Goal: Use online tool/utility: Utilize a website feature to perform a specific function

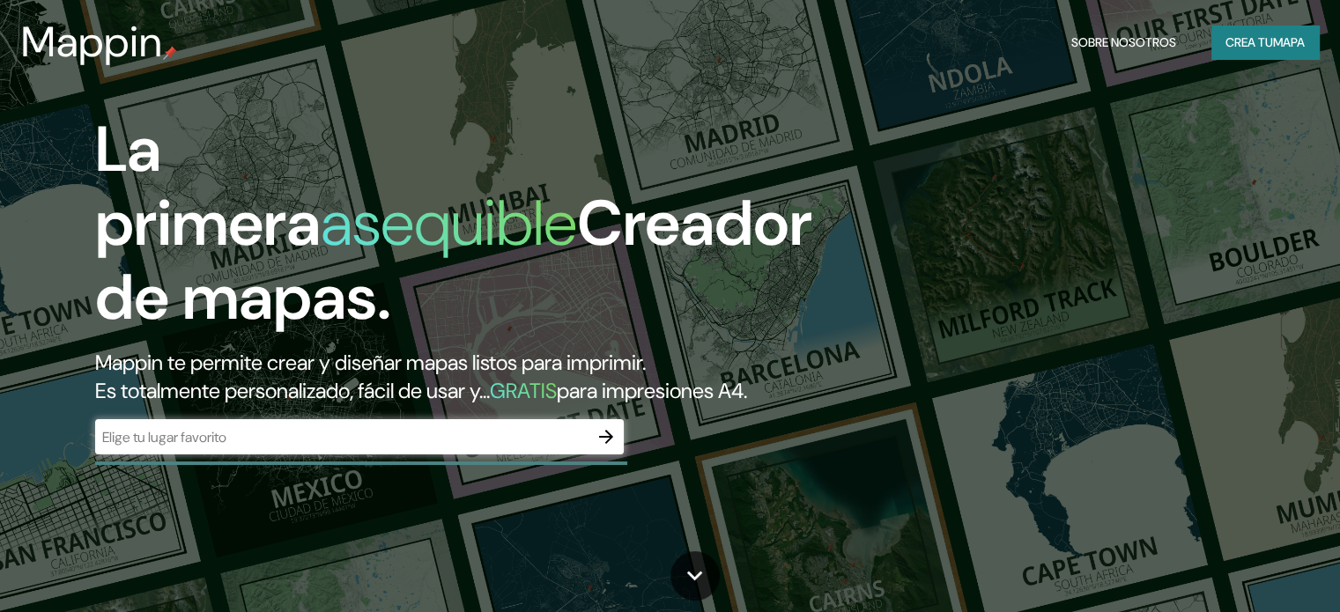
click at [255, 359] on font "Mappin te permite crear y diseñar mapas listos para imprimir." at bounding box center [370, 362] width 551 height 27
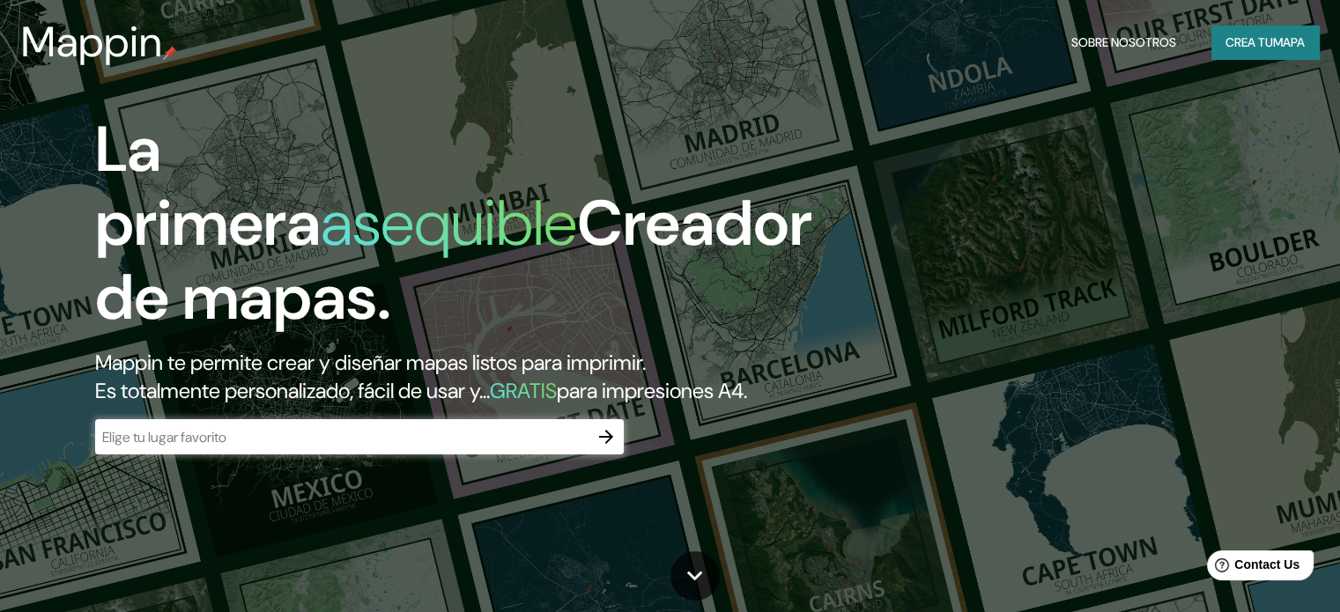
click at [198, 448] on input "text" at bounding box center [341, 437] width 493 height 20
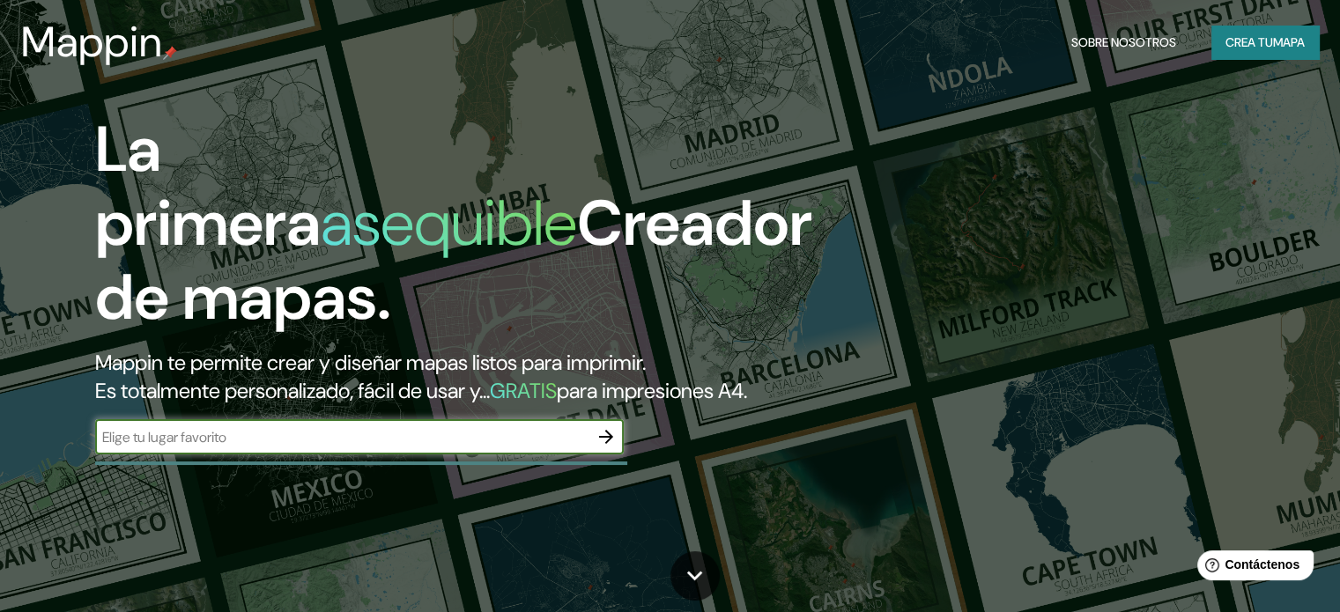
paste input "[STREET_ADDRESS]"
type input "[STREET_ADDRESS]"
click at [612, 448] on icon "button" at bounding box center [605, 436] width 21 height 21
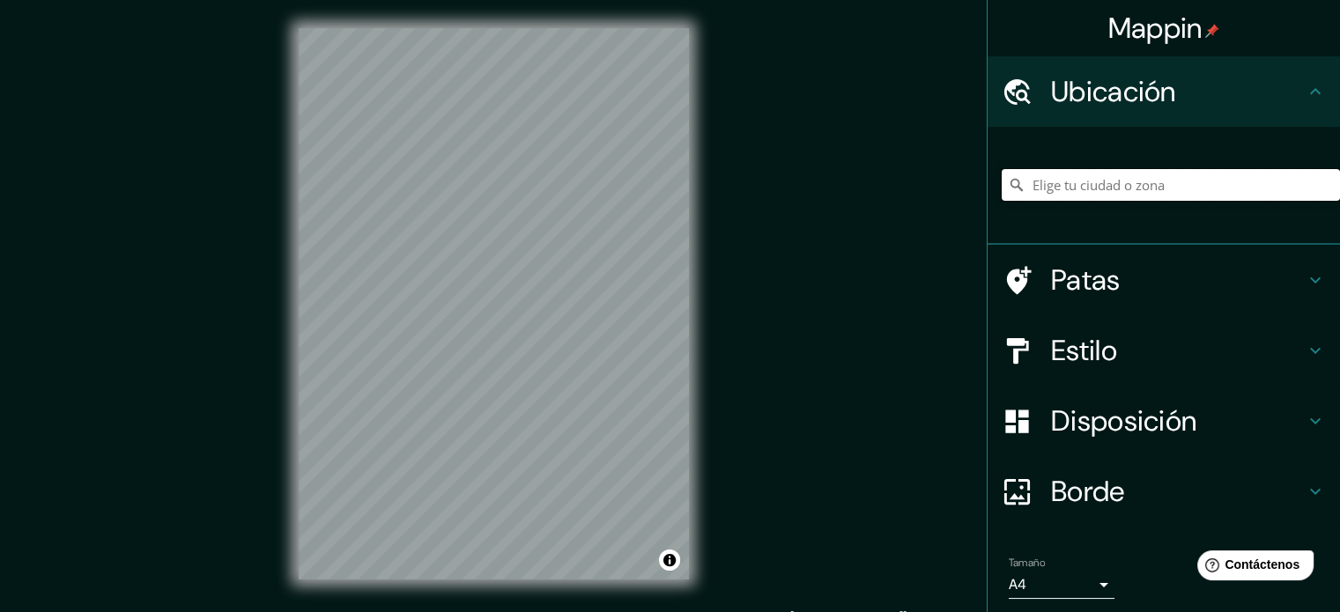
click at [1067, 184] on input "Elige tu ciudad o zona" at bounding box center [1171, 185] width 338 height 32
paste input "[STREET_ADDRESS]"
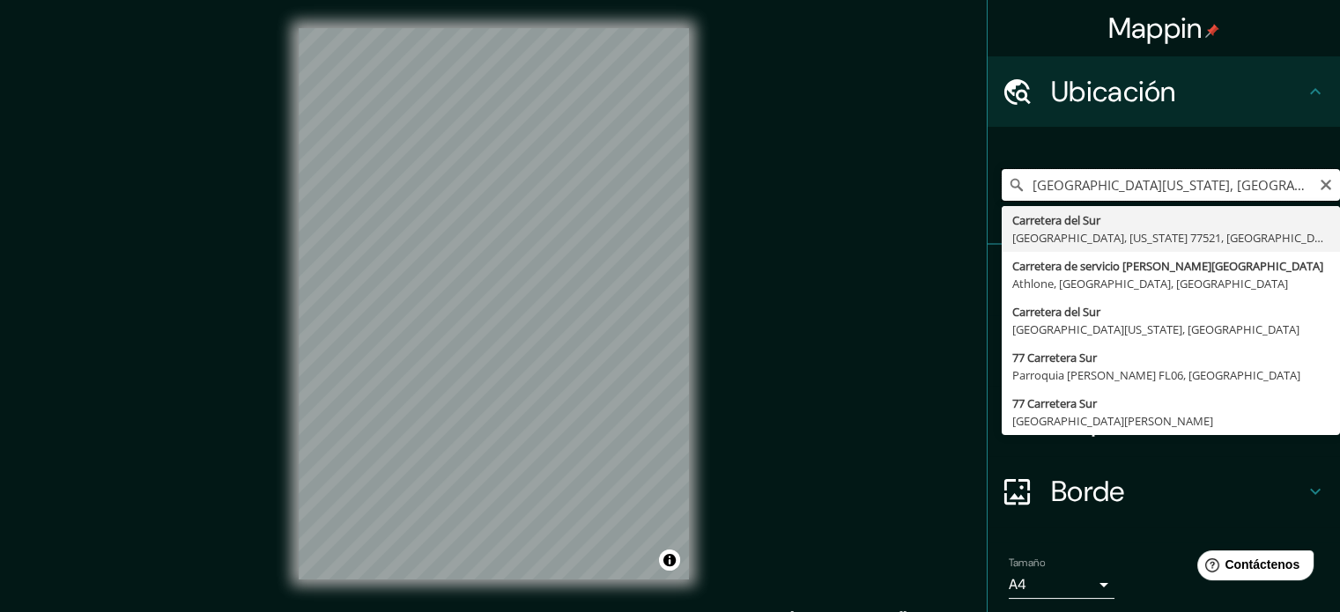
click at [1195, 177] on input "[GEOGRAPHIC_DATA][US_STATE], [GEOGRAPHIC_DATA]" at bounding box center [1171, 185] width 338 height 32
paste input "77 [PERSON_NAME] [PERSON_NAME]"
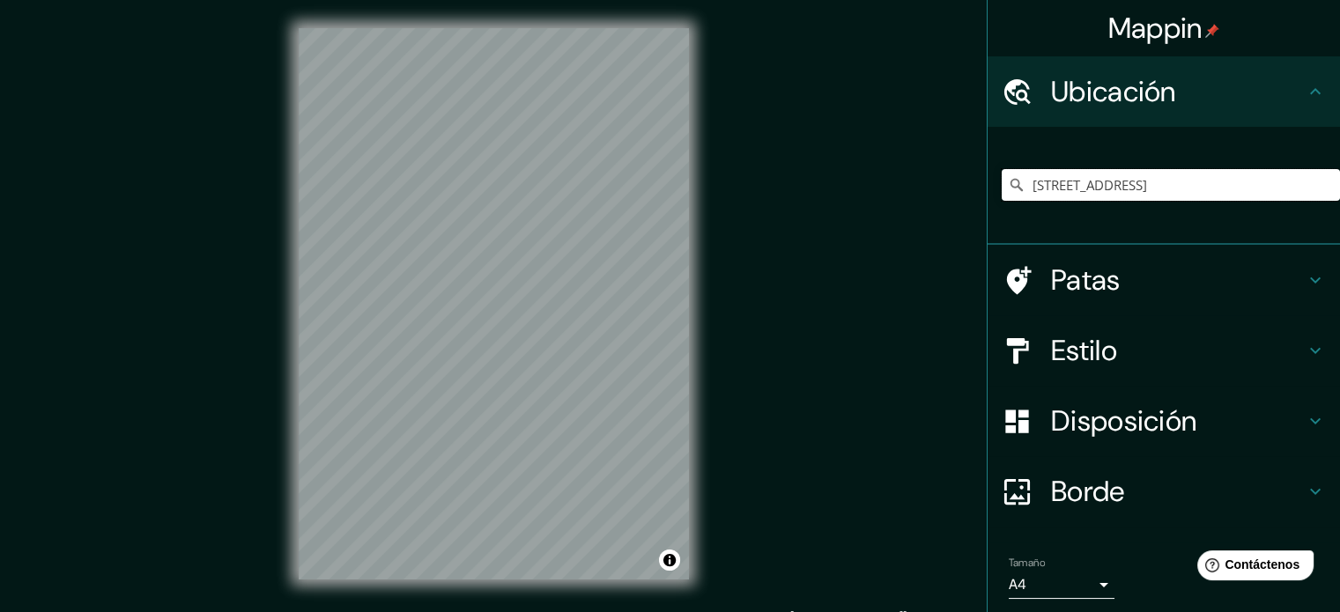
click at [1195, 177] on input "[STREET_ADDRESS]" at bounding box center [1171, 185] width 338 height 32
paste input "77 [PERSON_NAME] [PERSON_NAME]"
type input "[PERSON_NAME], Tha [PERSON_NAME] Pha, [GEOGRAPHIC_DATA], [GEOGRAPHIC_DATA]"
